Goal: Find specific page/section: Find specific page/section

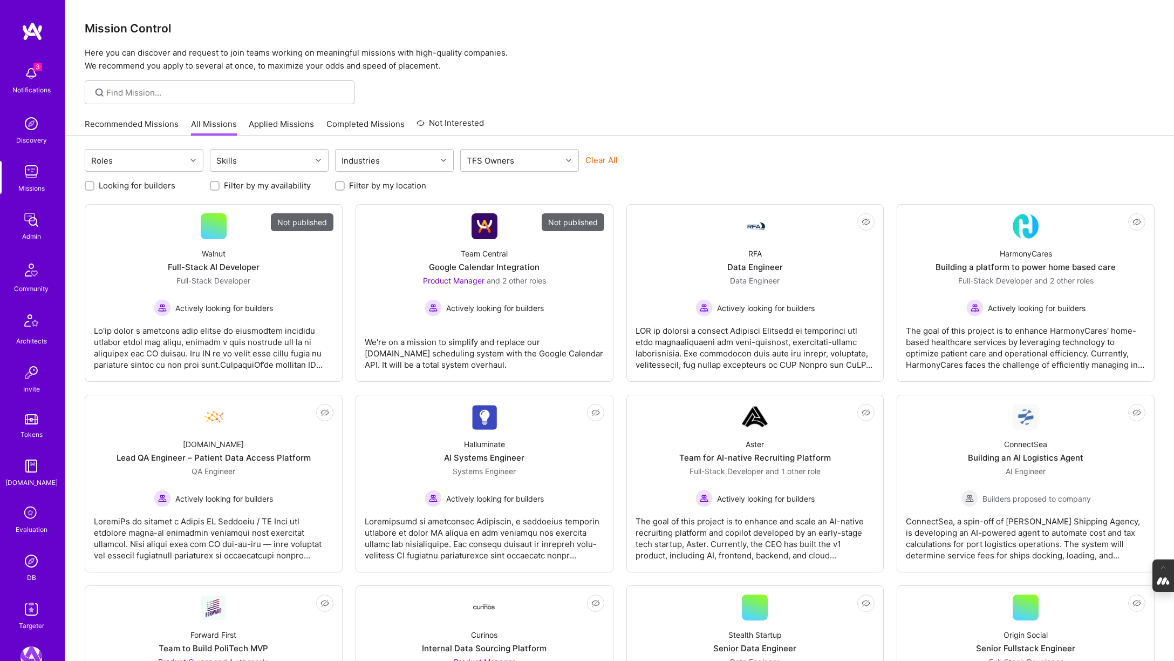
click at [30, 509] on icon at bounding box center [31, 513] width 21 height 21
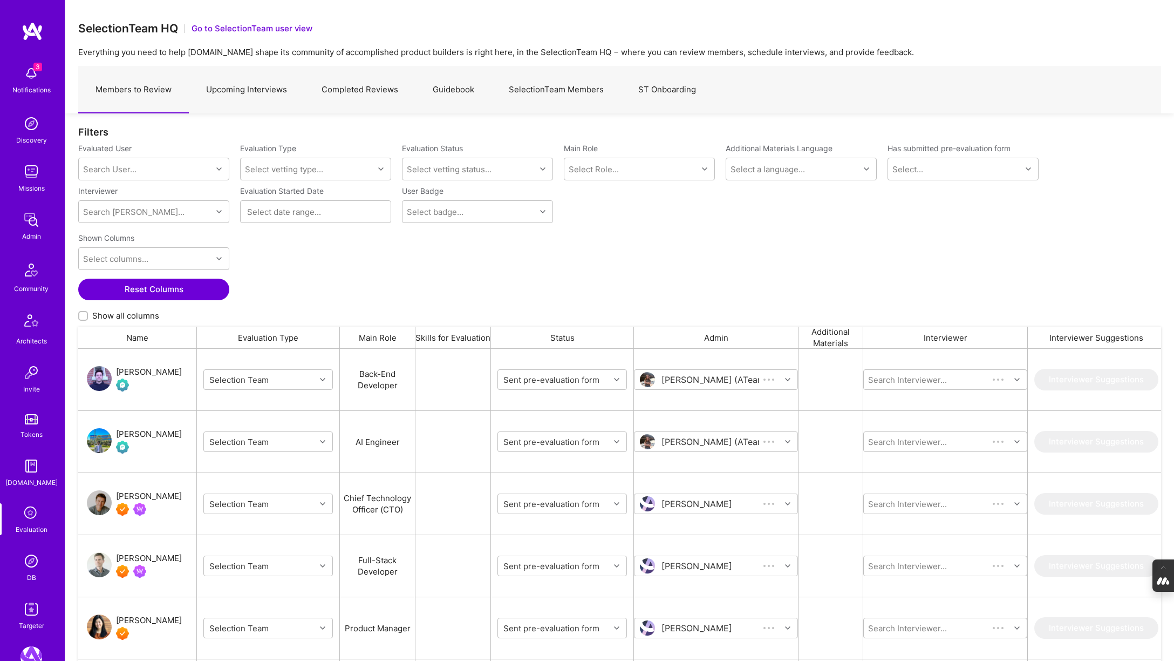
scroll to position [547, 1083]
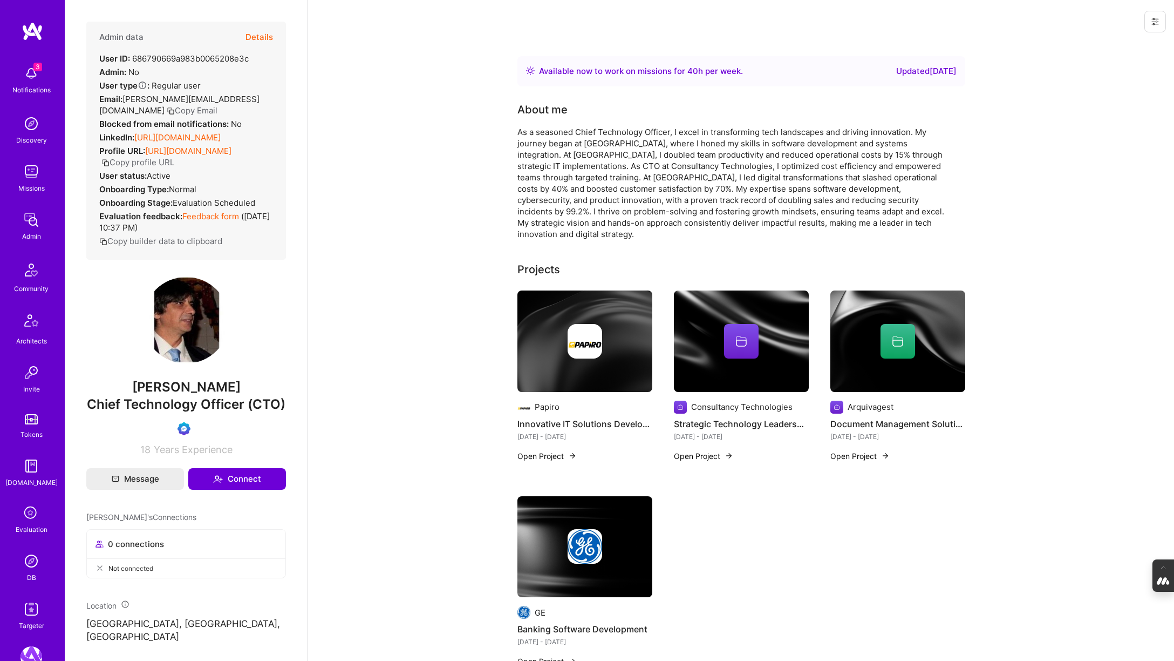
click at [25, 512] on icon at bounding box center [31, 513] width 21 height 21
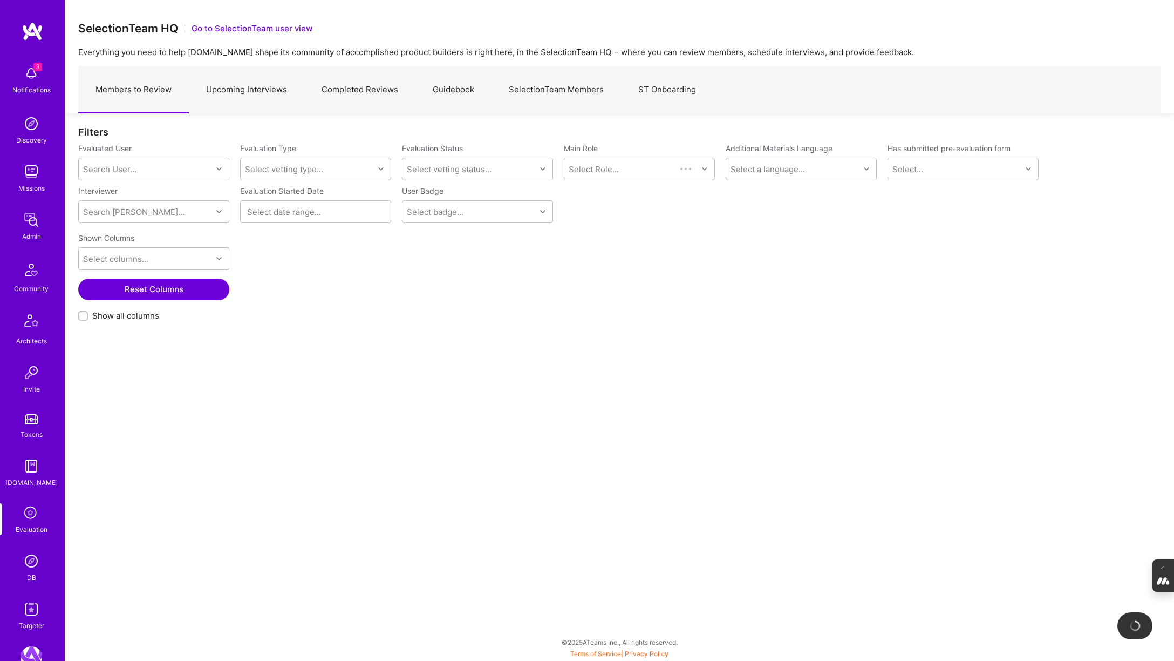
click at [248, 98] on link "Upcoming Interviews" at bounding box center [246, 89] width 115 height 47
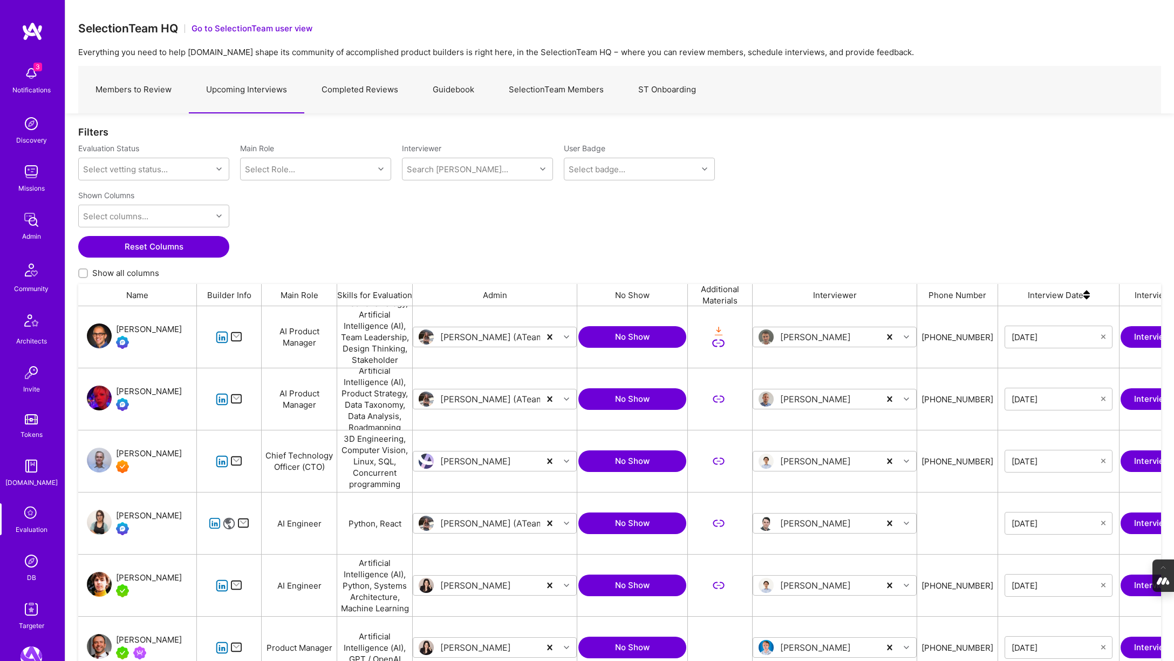
scroll to position [547, 1083]
